Goal: Information Seeking & Learning: Learn about a topic

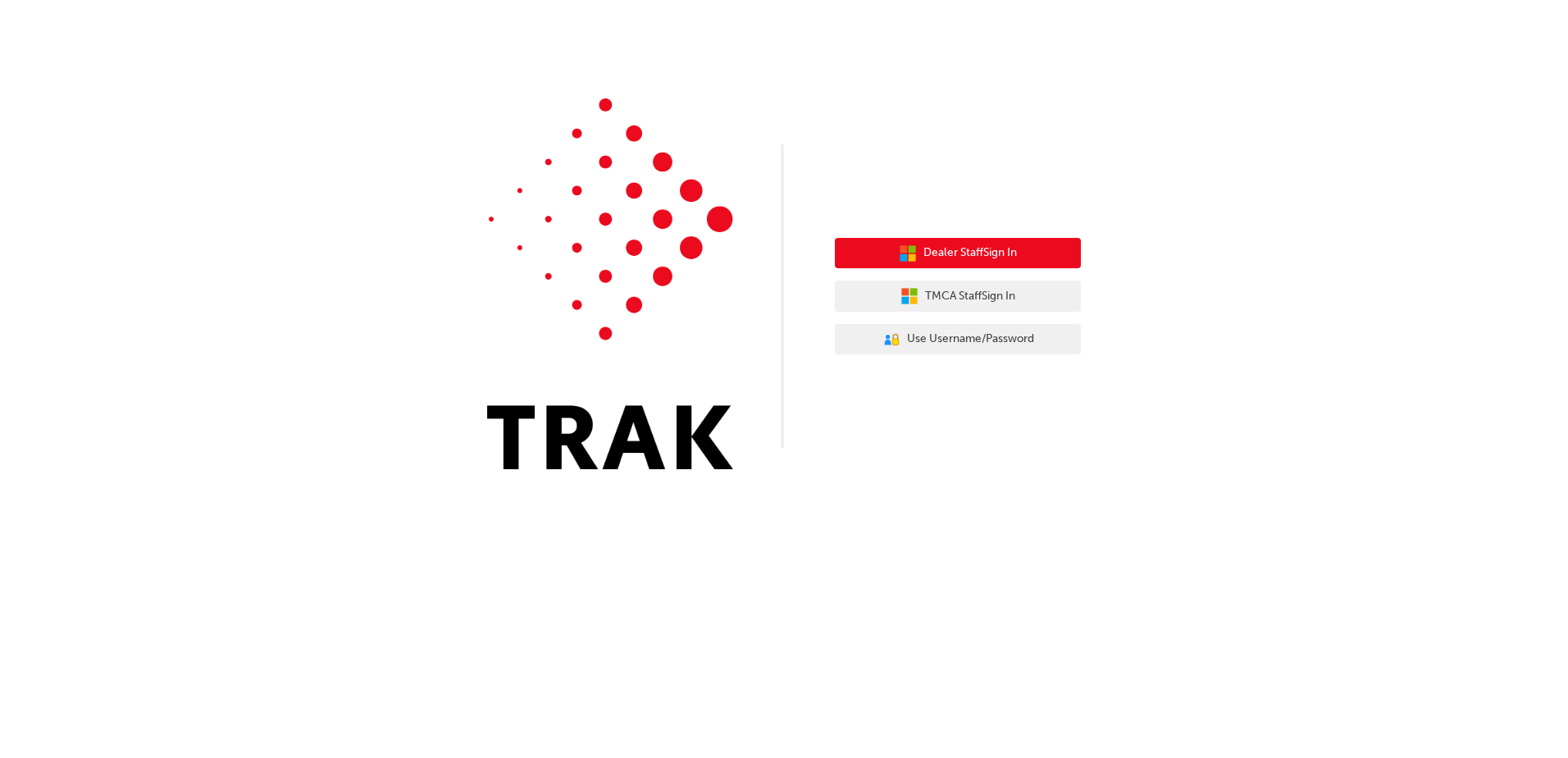
click at [955, 244] on span "Dealer Staff Sign In" at bounding box center [970, 252] width 93 height 19
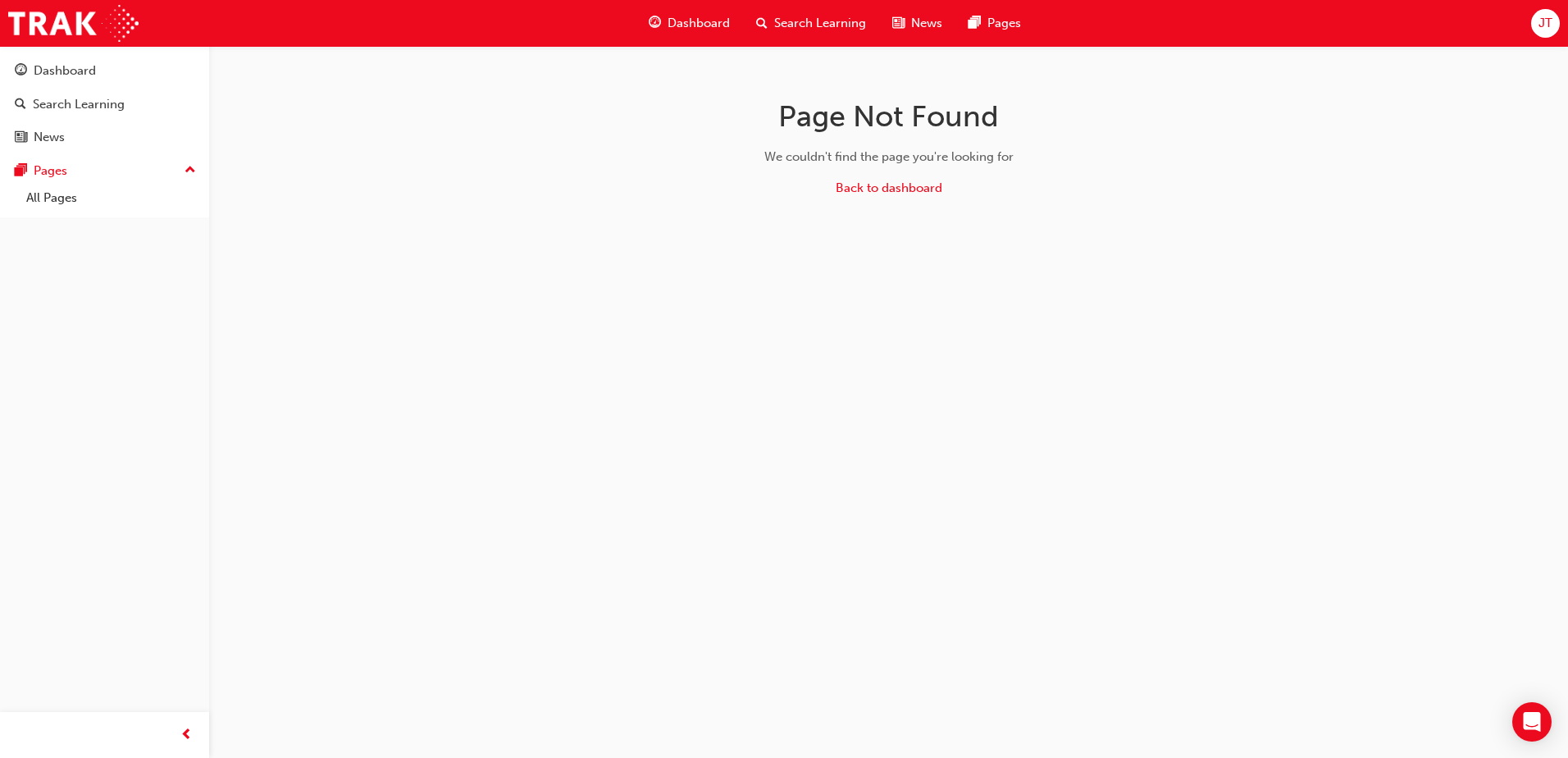
click at [855, 18] on span "Search Learning" at bounding box center [820, 23] width 92 height 19
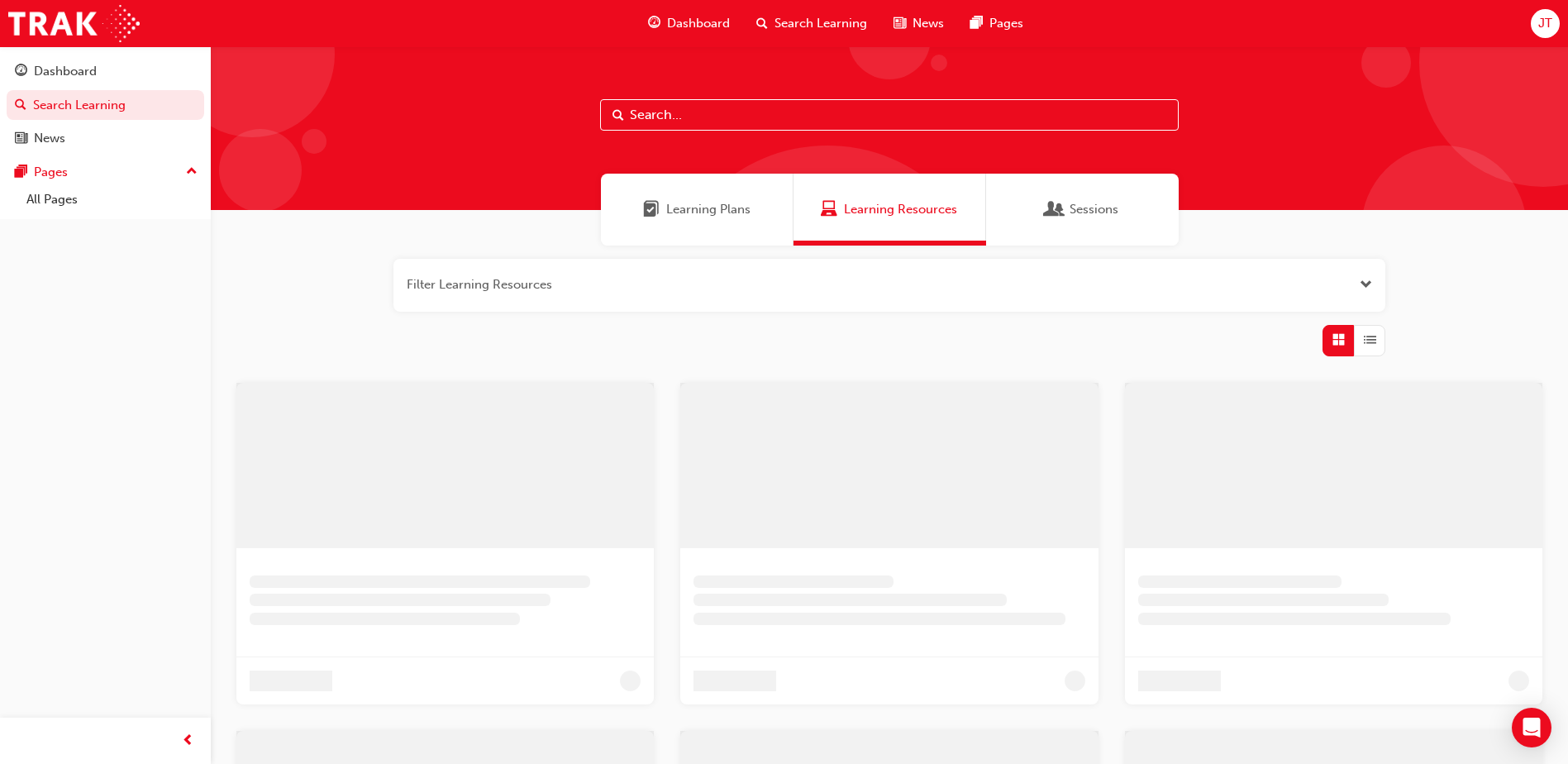
click at [764, 123] on input "text" at bounding box center [889, 115] width 578 height 32
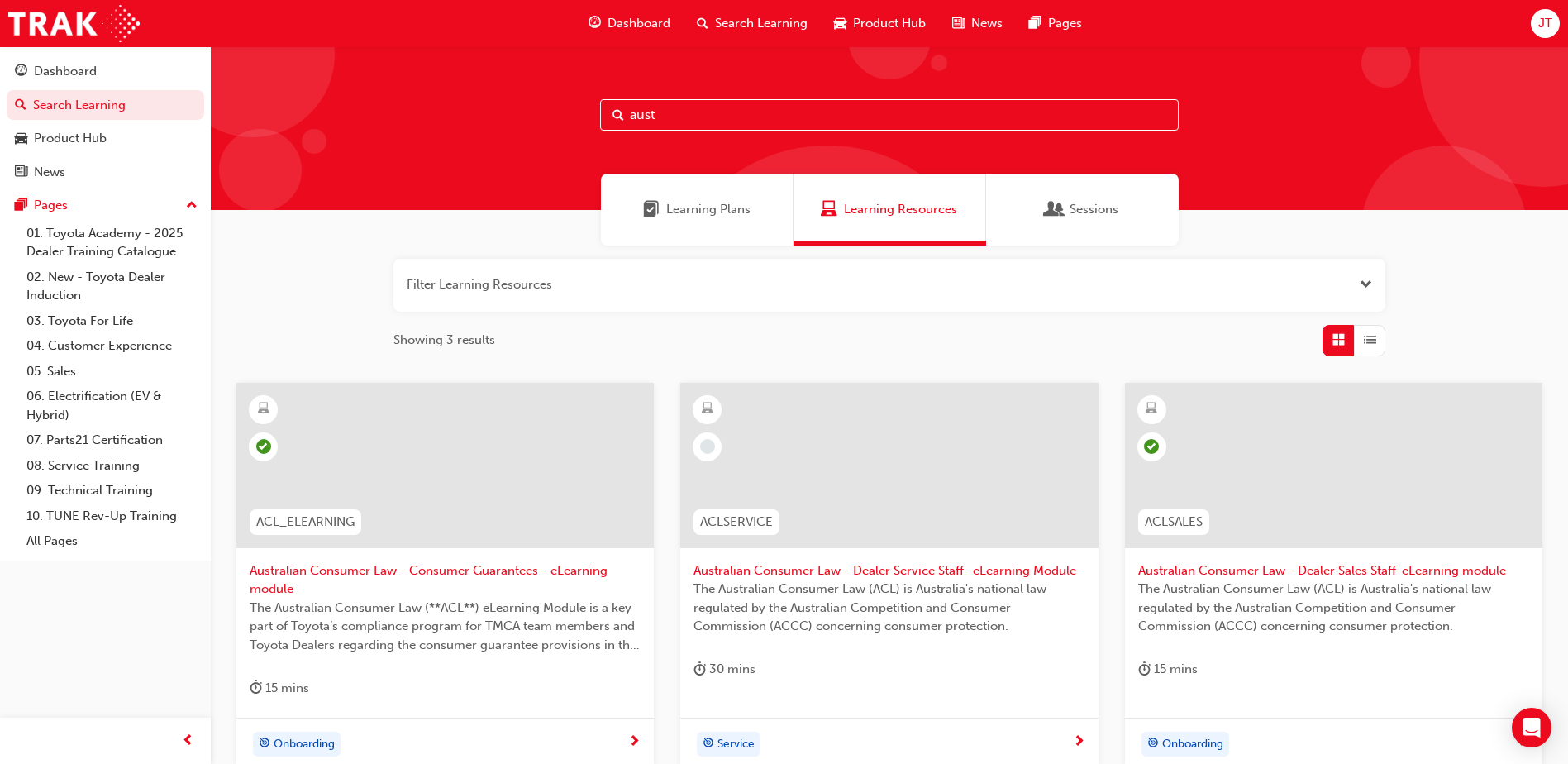
type input "aust"
click at [1552, 12] on div "JT" at bounding box center [1545, 23] width 29 height 29
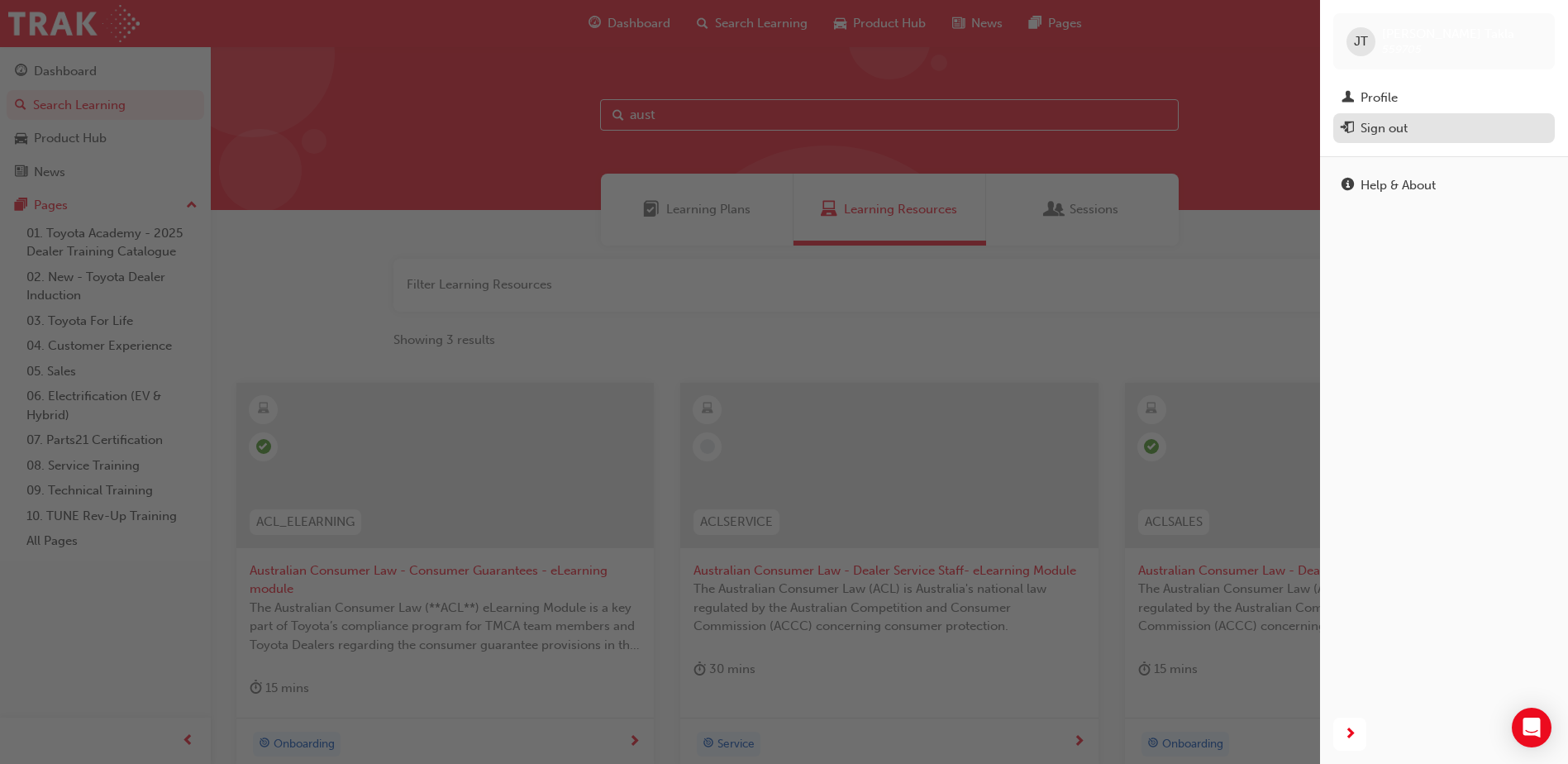
click at [1390, 128] on div "Sign out" at bounding box center [1384, 127] width 47 height 19
